Goal: Information Seeking & Learning: Learn about a topic

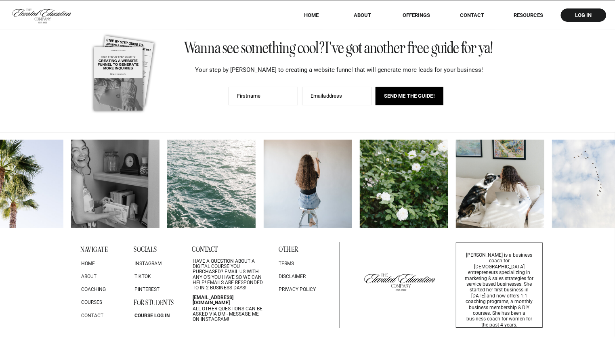
scroll to position [3653, 0]
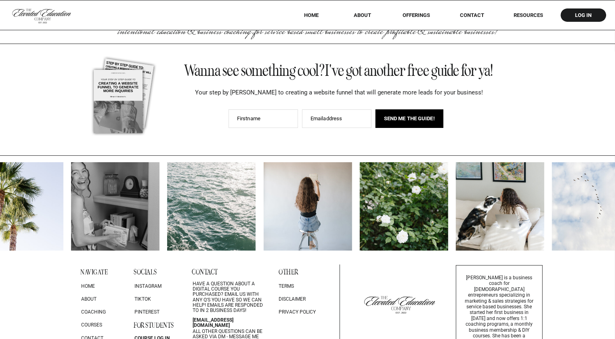
scroll to position [3635, 0]
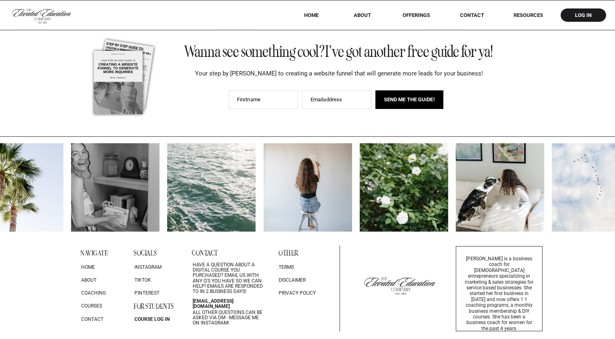
scroll to position [3655, 0]
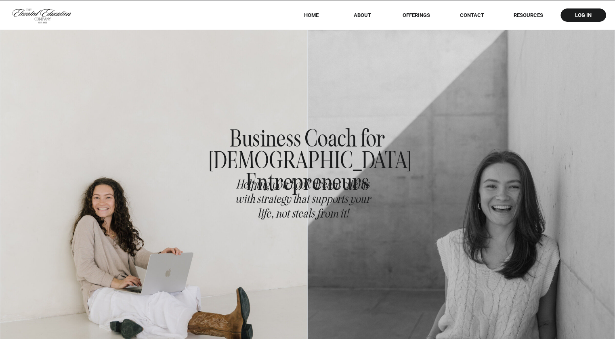
click at [524, 18] on nav "RESOURCES" at bounding box center [529, 15] width 52 height 6
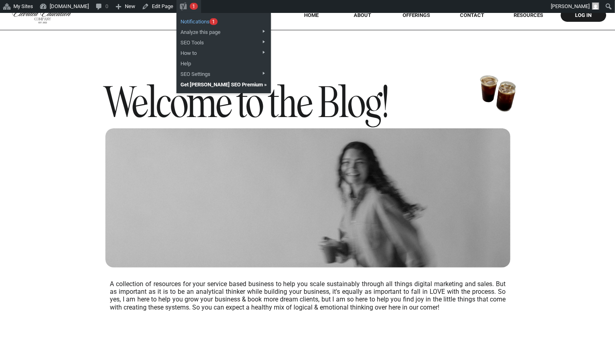
click at [222, 22] on link "Notifications 1 1 notification" at bounding box center [224, 20] width 95 height 11
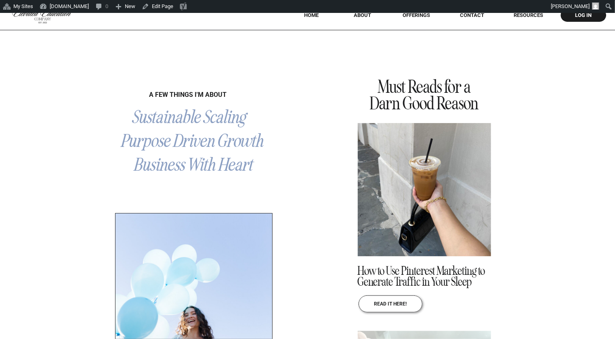
scroll to position [318, 0]
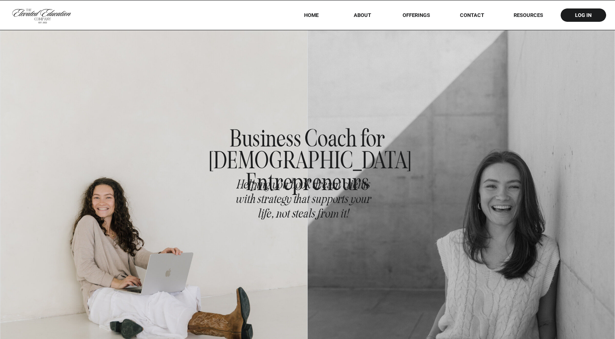
click at [523, 8] on div at bounding box center [307, 15] width 615 height 30
click at [526, 13] on nav "RESOURCES" at bounding box center [529, 15] width 52 height 6
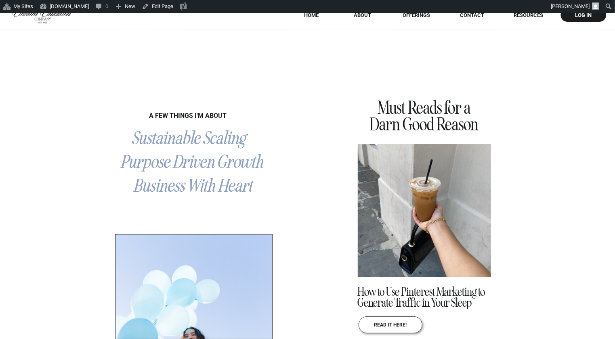
scroll to position [297, 0]
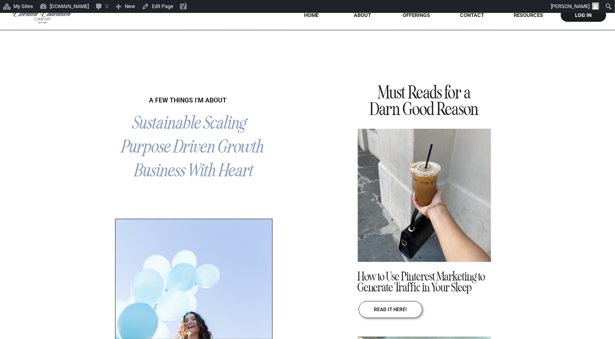
click at [415, 103] on p "Must Reads for a Darn Good Reason" at bounding box center [425, 100] width 122 height 31
click at [391, 307] on p "read it here!" at bounding box center [391, 309] width 72 height 5
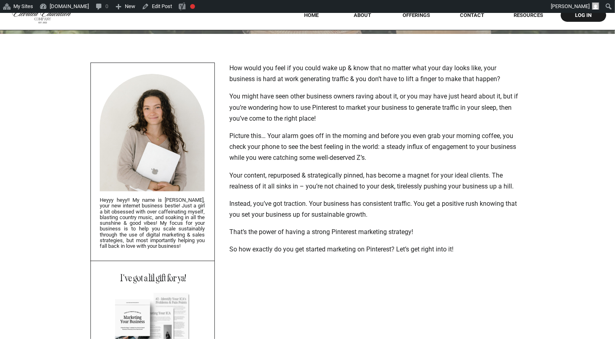
scroll to position [157, 0]
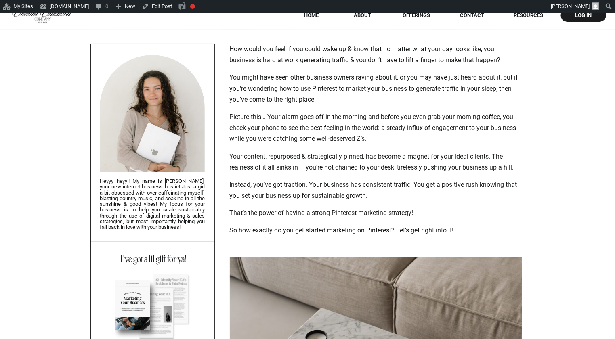
click at [347, 154] on p "Your content, repurposed & strategically pinned, has become a magnet for your i…" at bounding box center [376, 162] width 292 height 22
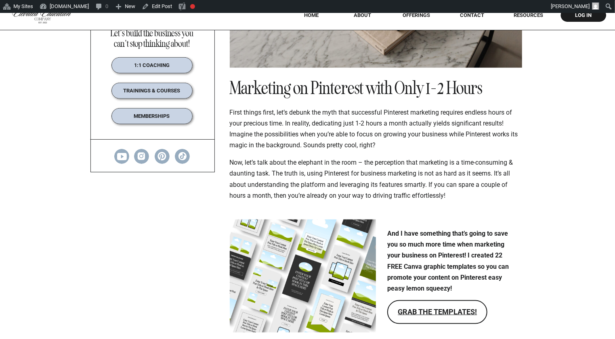
scroll to position [543, 0]
